Goal: Task Accomplishment & Management: Use online tool/utility

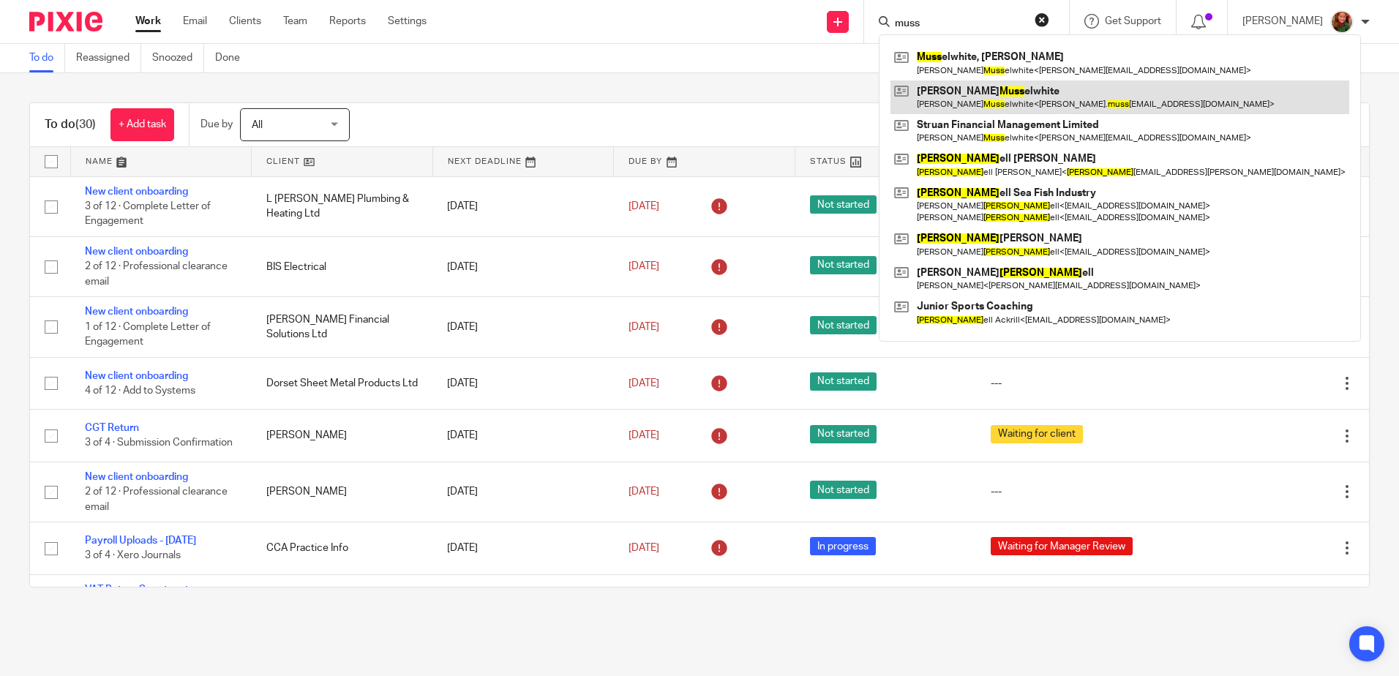
type input "muss"
click at [939, 97] on link at bounding box center [1119, 97] width 459 height 34
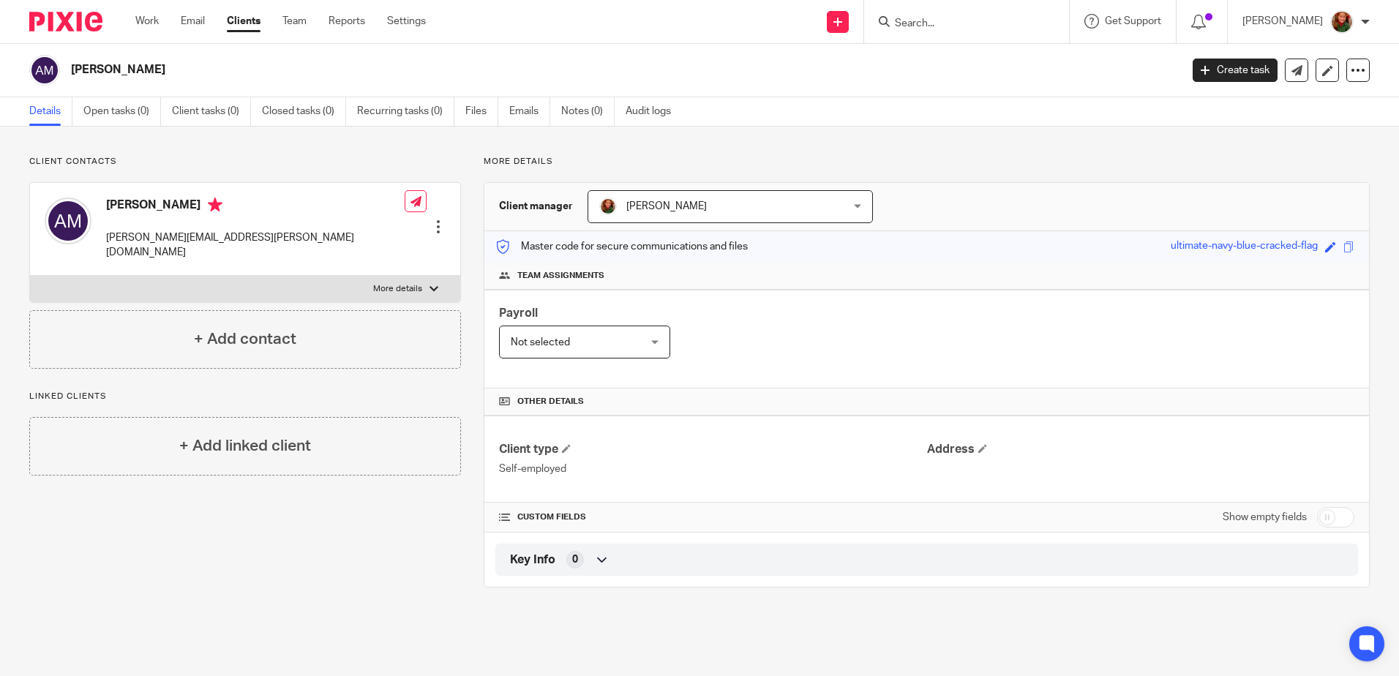
click at [961, 23] on input "Search" at bounding box center [959, 24] width 132 height 13
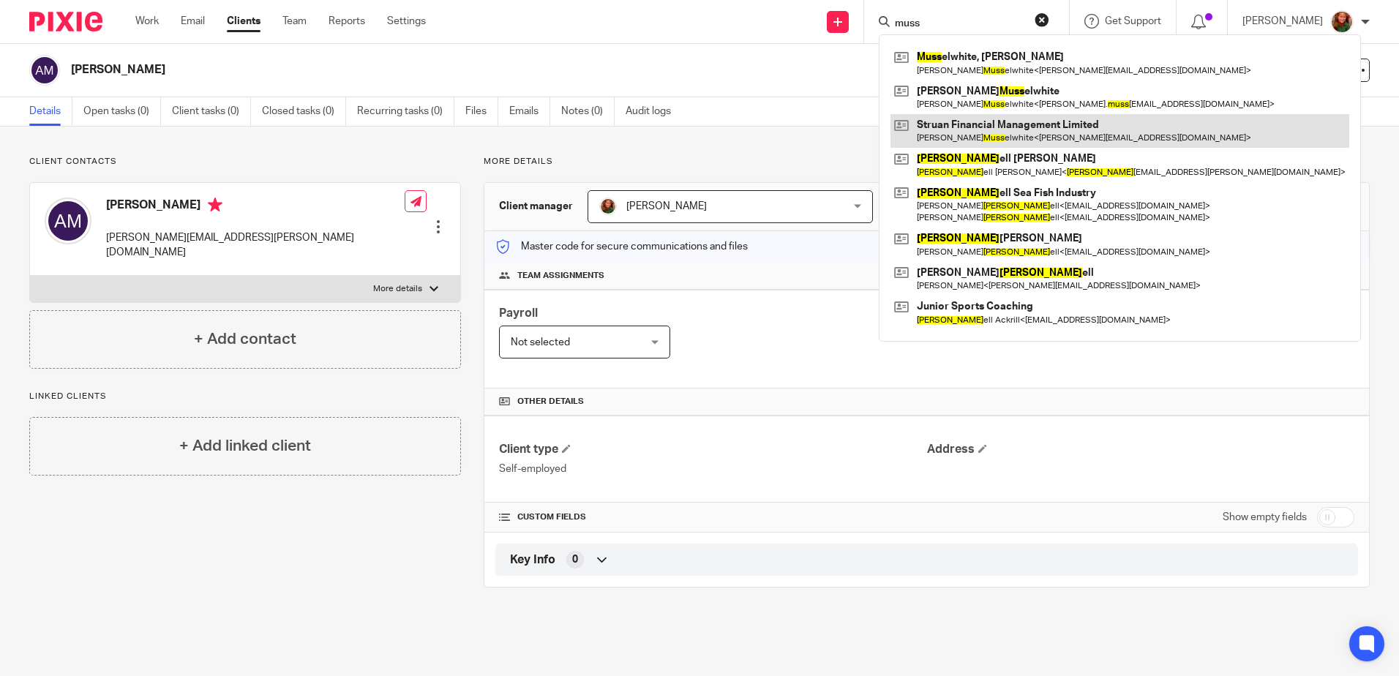
type input "muss"
click at [1002, 129] on link at bounding box center [1119, 131] width 459 height 34
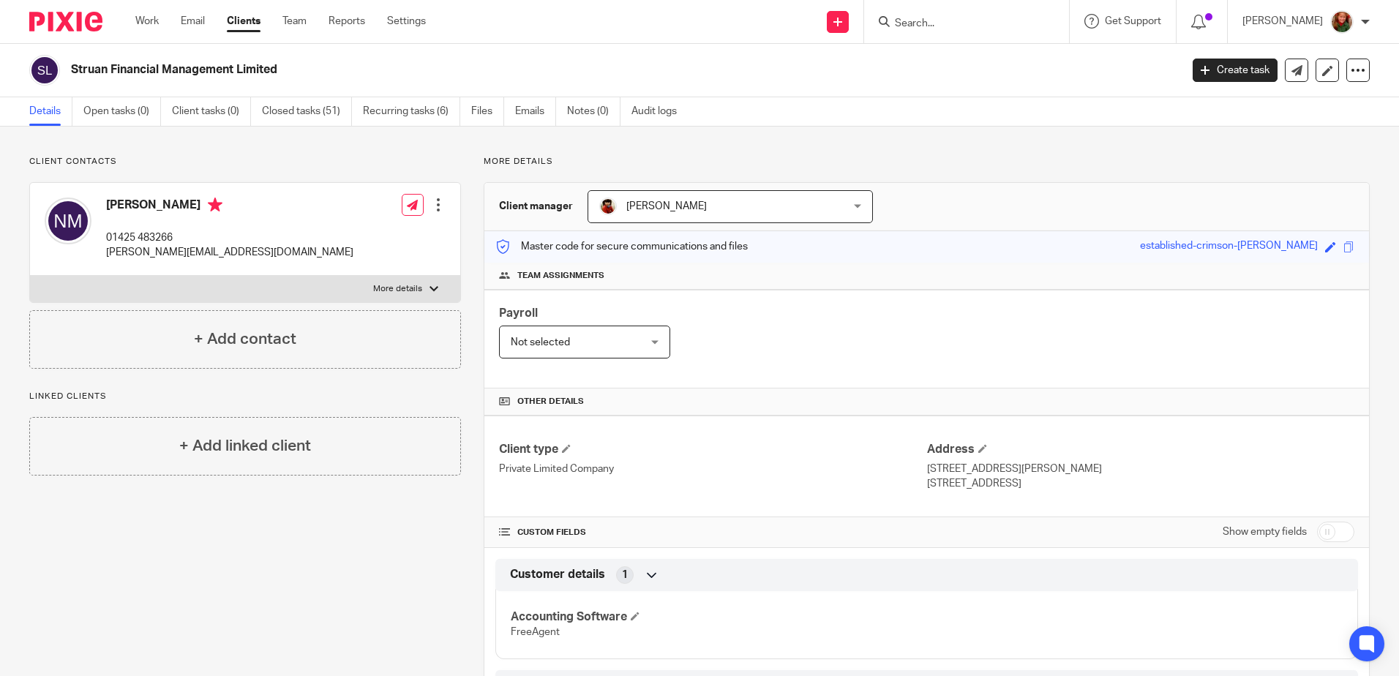
drag, startPoint x: 1003, startPoint y: 484, endPoint x: 1053, endPoint y: 485, distance: 49.8
click at [1053, 485] on p "Ringwood, Hants, BH24 2EQ" at bounding box center [1140, 483] width 427 height 15
copy p "BH24 2EQ"
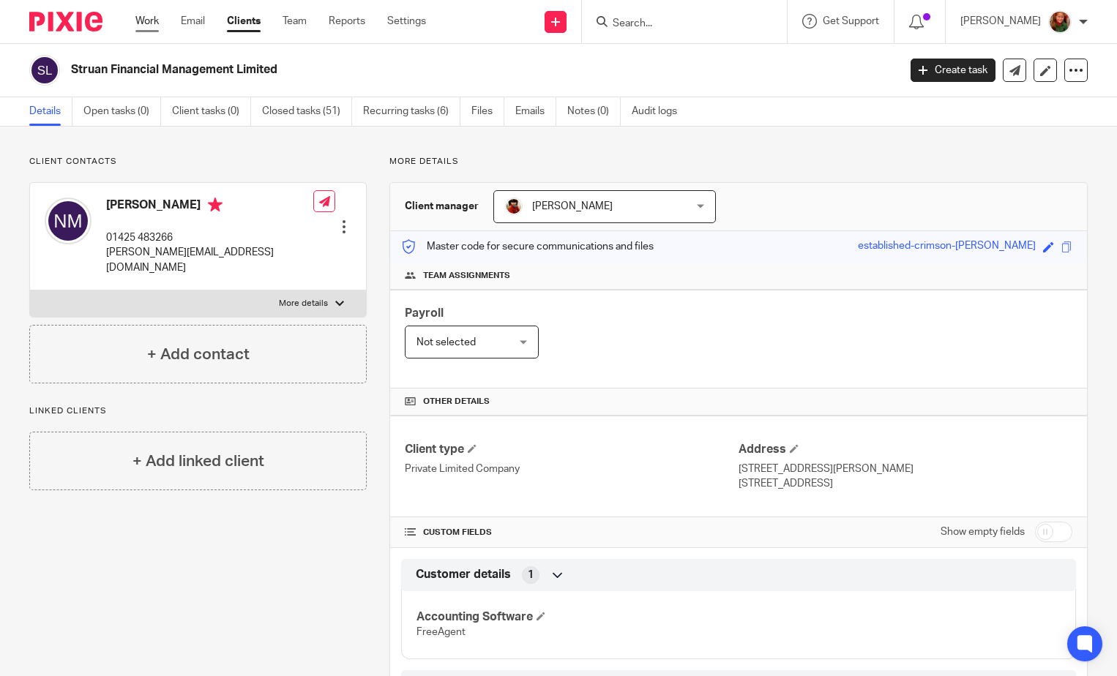
click at [140, 23] on link "Work" at bounding box center [146, 21] width 23 height 15
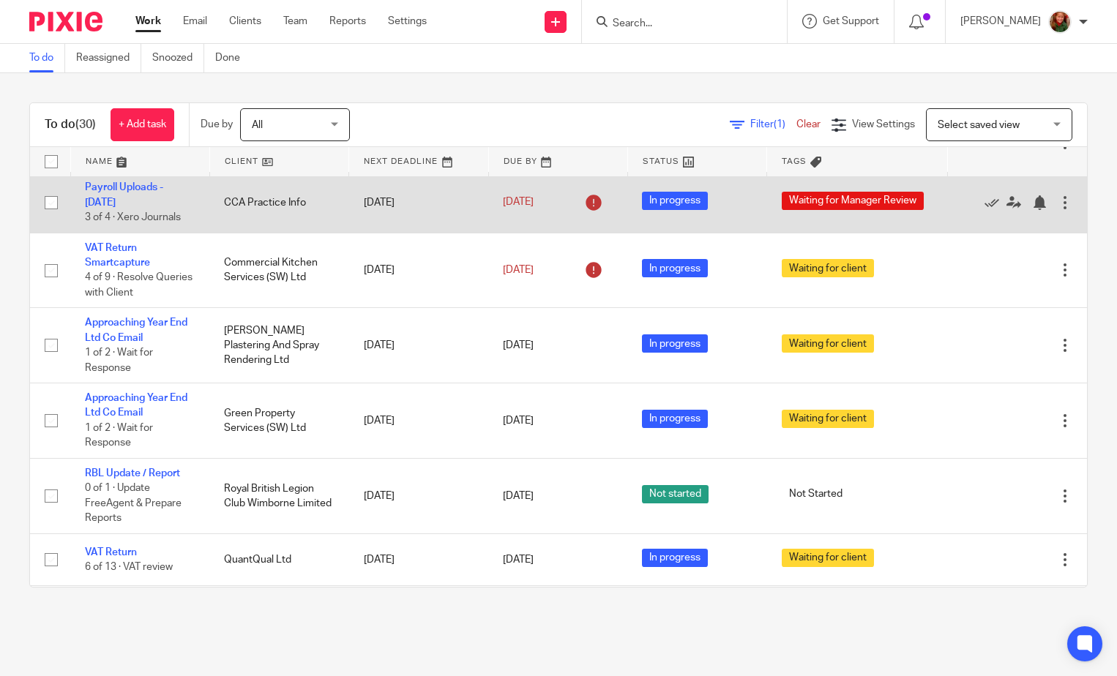
scroll to position [293, 0]
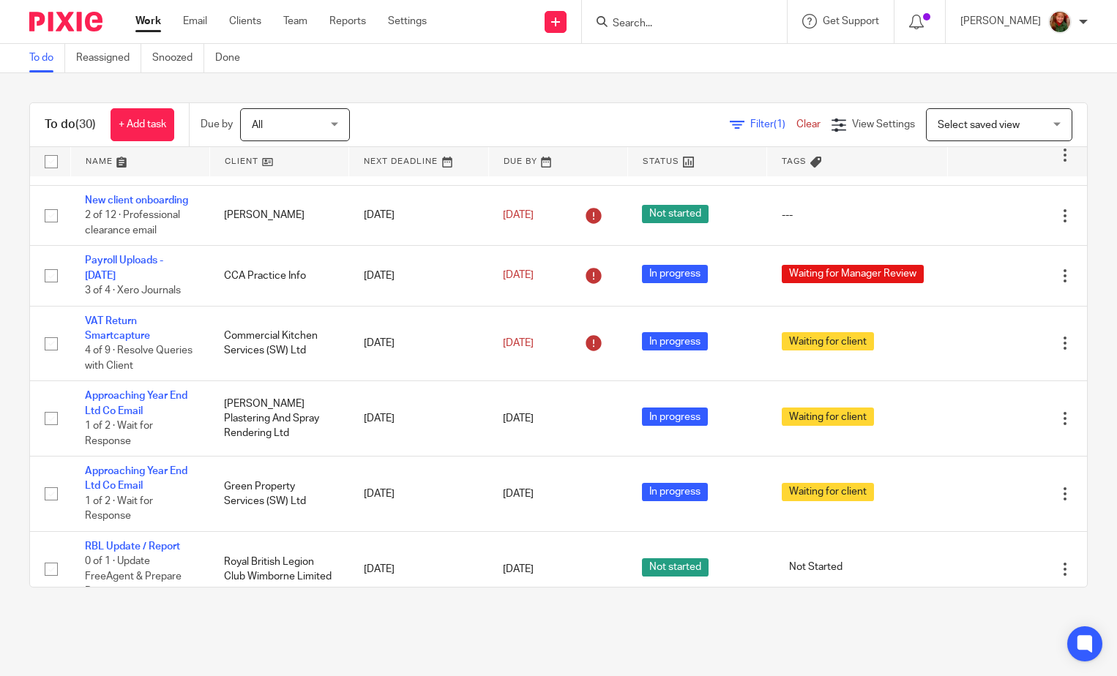
click at [991, 117] on span "Select saved view" at bounding box center [990, 124] width 107 height 31
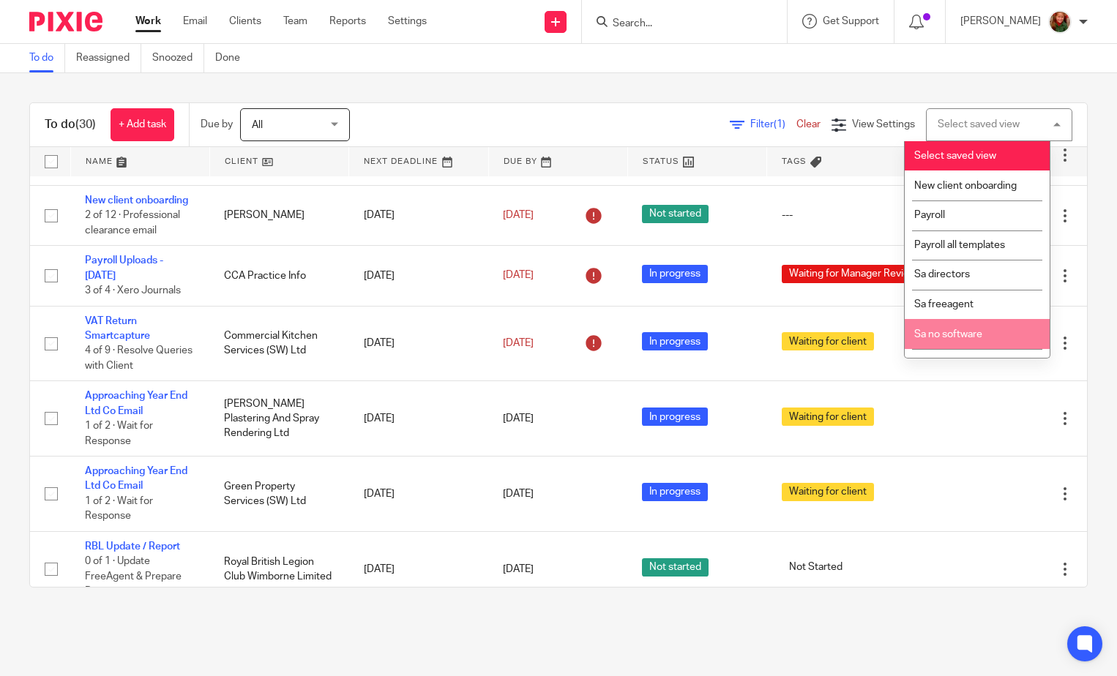
scroll to position [50, 0]
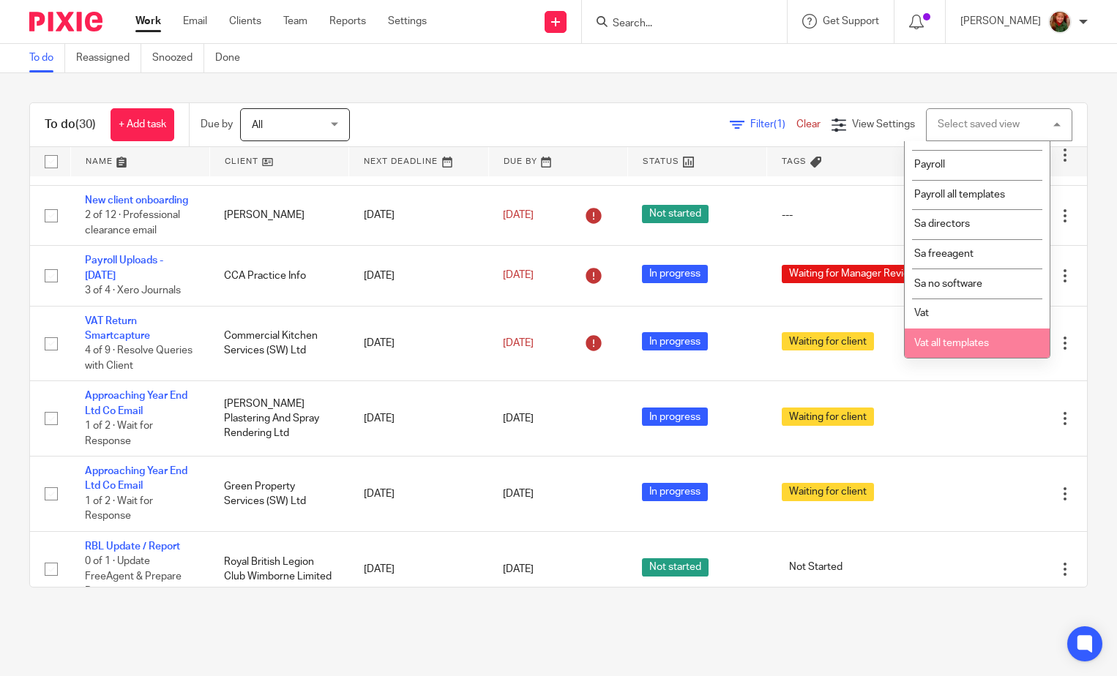
click at [952, 337] on li "Vat all templates" at bounding box center [976, 344] width 145 height 30
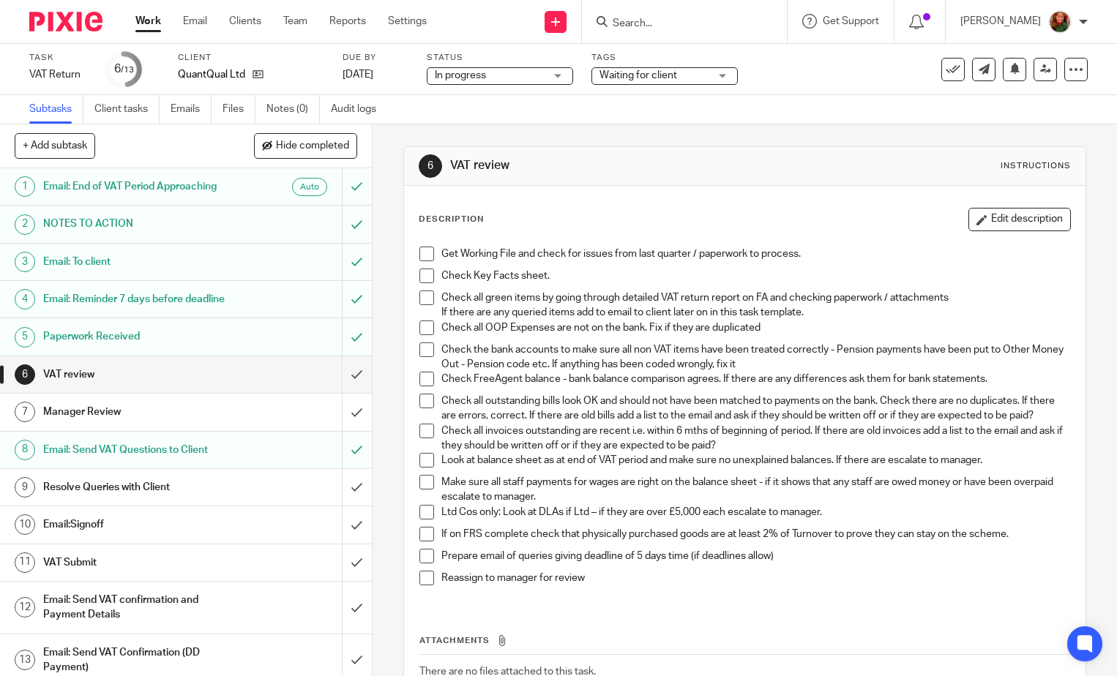
scroll to position [26, 0]
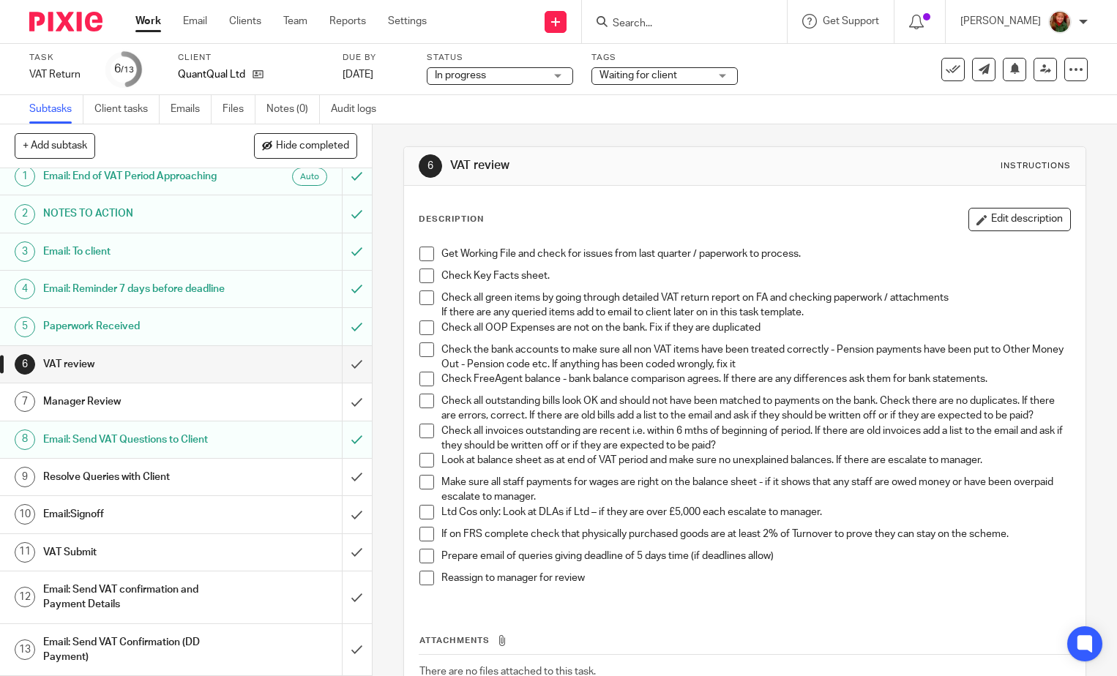
click at [122, 514] on h1 "Email:Signoff" at bounding box center [138, 514] width 190 height 22
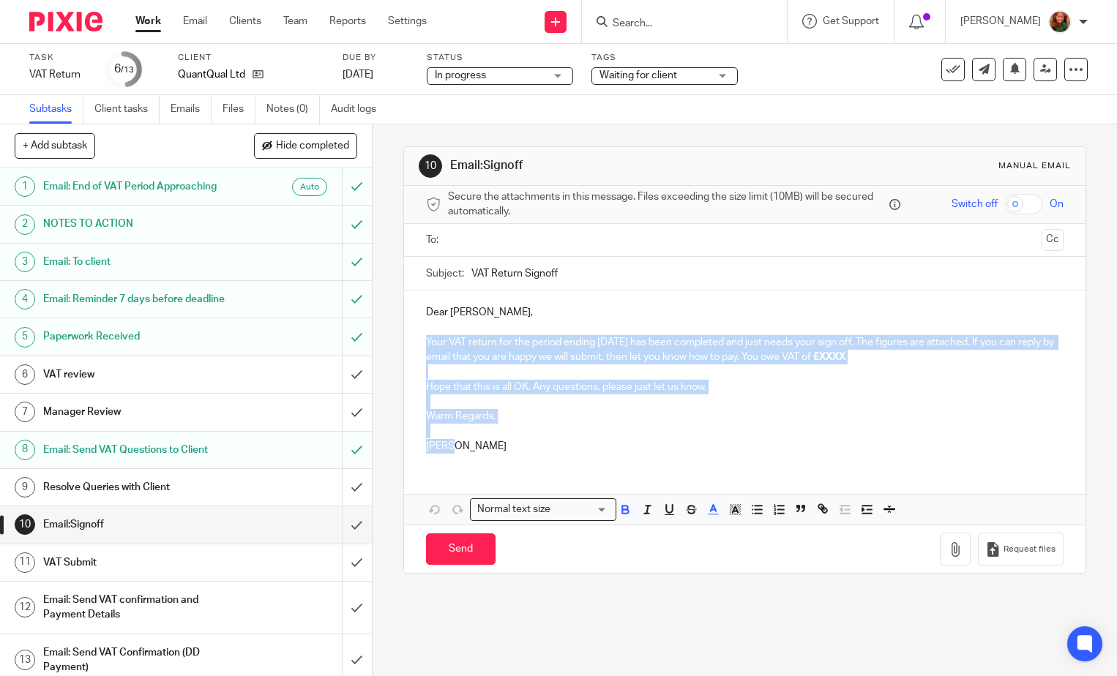
drag, startPoint x: 410, startPoint y: 341, endPoint x: 763, endPoint y: 447, distance: 369.0
click at [763, 447] on div "Dear Gillian, Your VAT return for the period ending July 31, 2025 has been comp…" at bounding box center [744, 377] width 681 height 174
copy div "Your VAT return for the period ending July 31, 2025 has been completed and just…"
click at [871, 437] on p at bounding box center [744, 431] width 637 height 15
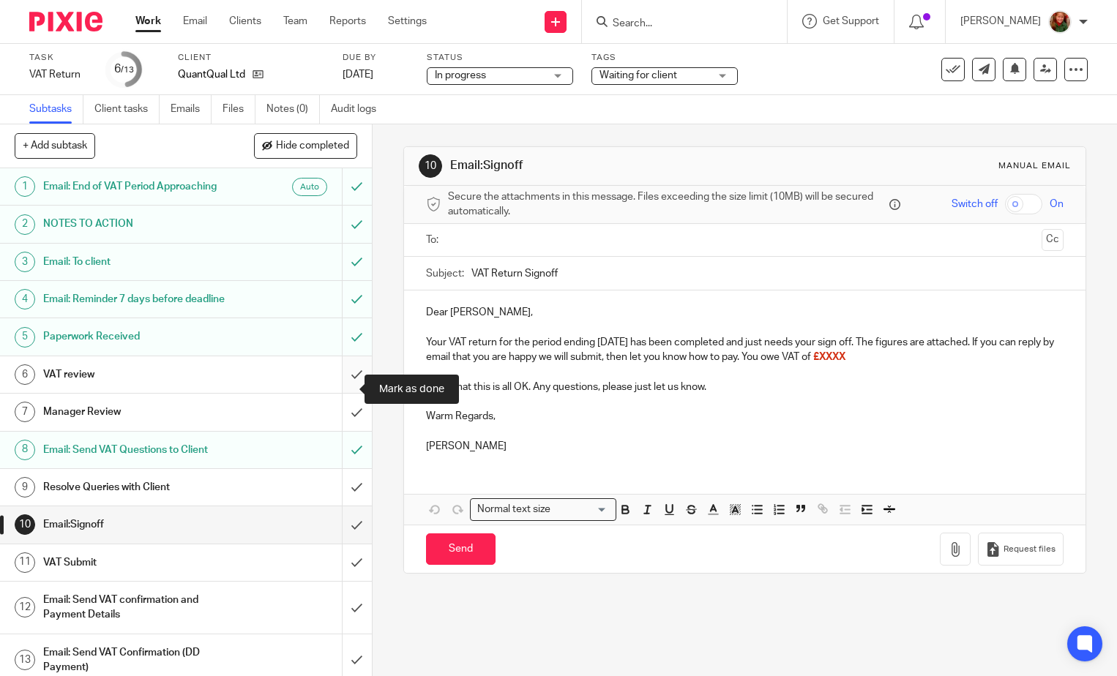
click at [336, 392] on input "submit" at bounding box center [186, 374] width 372 height 37
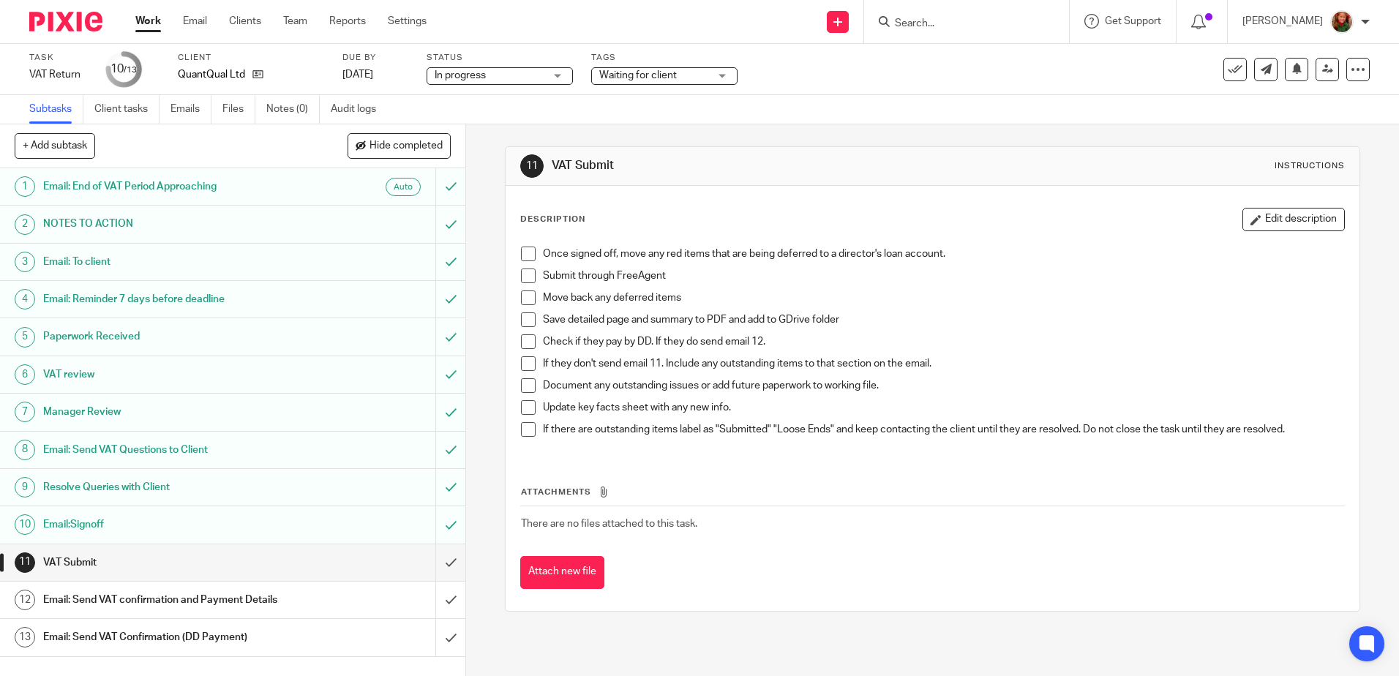
click at [150, 24] on link "Work" at bounding box center [148, 21] width 26 height 15
